Goal: Check status: Check status

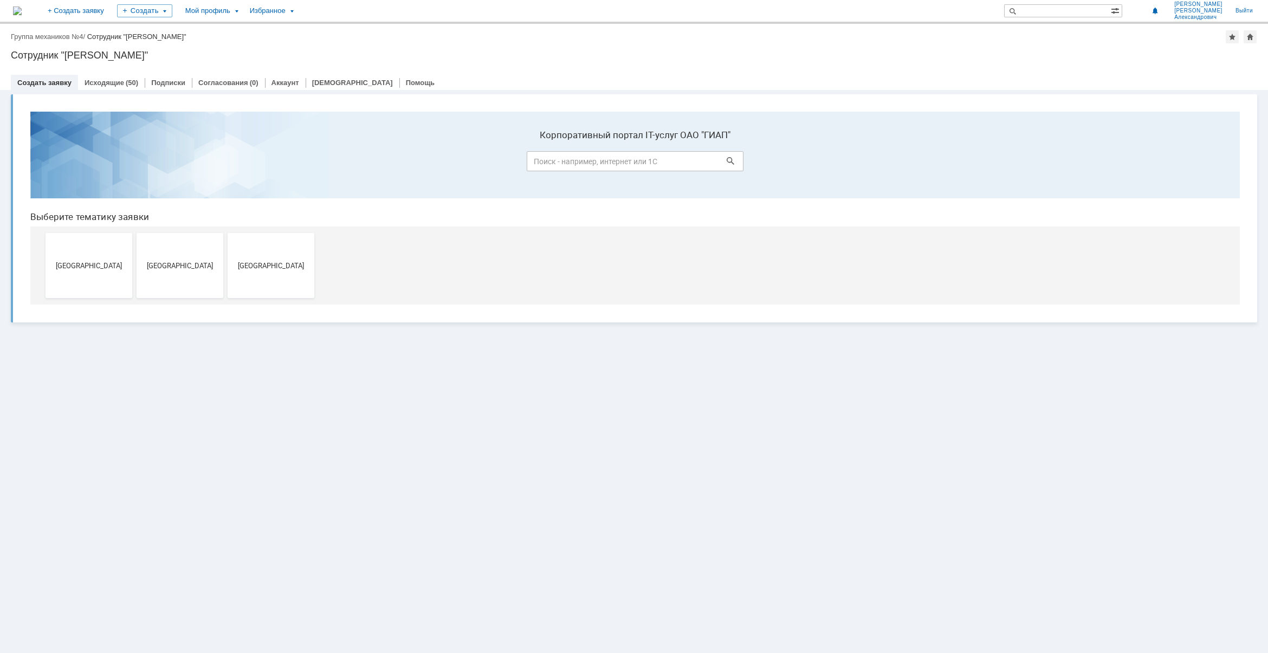
click at [19, 375] on div "Витрина услуг" at bounding box center [634, 371] width 1268 height 563
click at [103, 86] on link "Исходящие" at bounding box center [105, 83] width 40 height 8
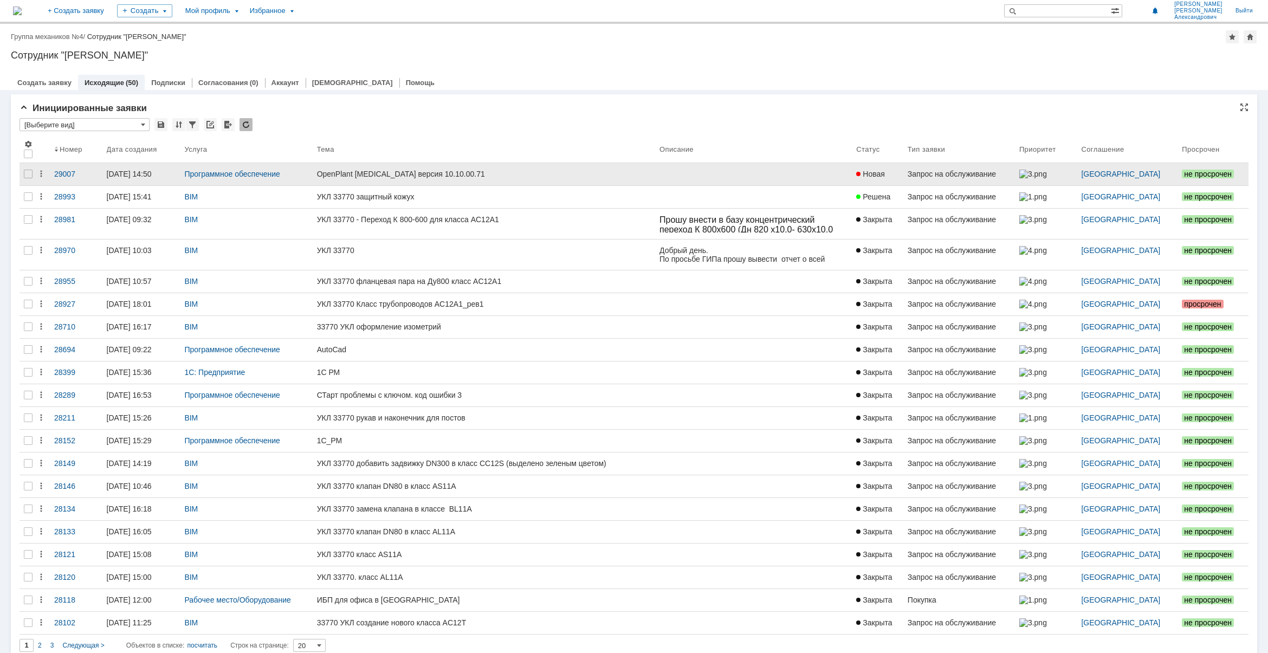
click at [442, 171] on div "OpenPlant [MEDICAL_DATA] версия 10.10.00.71" at bounding box center [484, 174] width 334 height 9
